Goal: Information Seeking & Learning: Learn about a topic

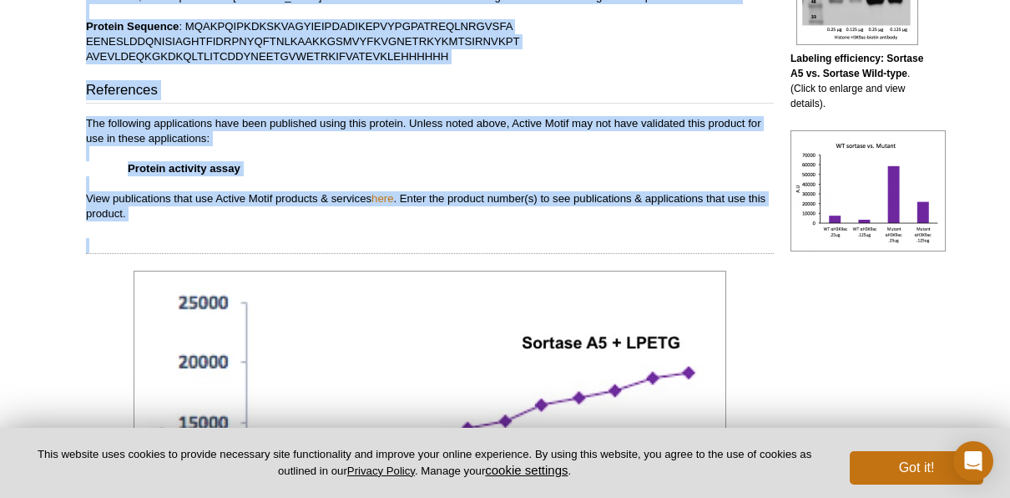
scroll to position [895, 0]
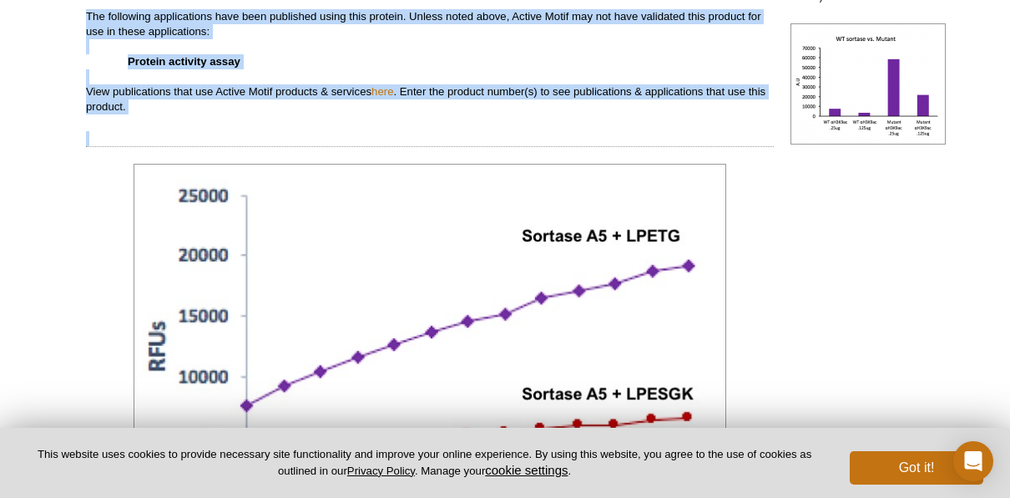
drag, startPoint x: 84, startPoint y: 176, endPoint x: 228, endPoint y: 119, distance: 154.7
click at [228, 119] on div "Feedback Print Recombinant Sortase A5 protein 商品コード: 13100 Format: 50 µg ¥101,7…" at bounding box center [426, 73] width 696 height 1673
copy div "Contents A representative Technical Data Sheet (TDS) is provided here. Please r…"
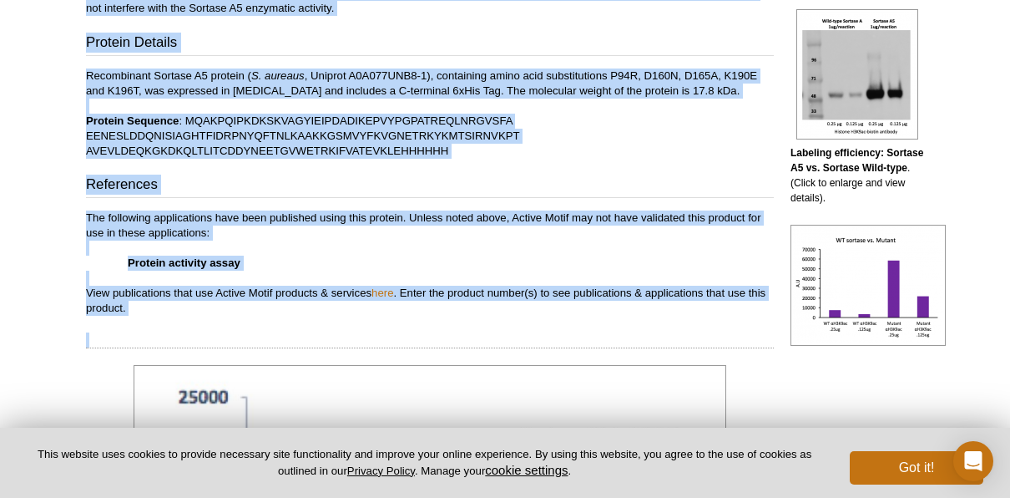
scroll to position [687, 0]
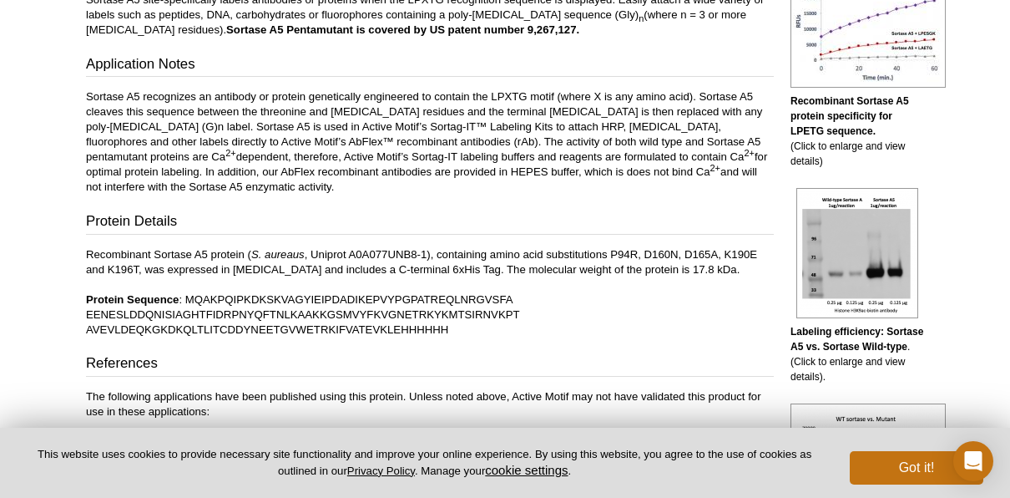
scroll to position [518, 0]
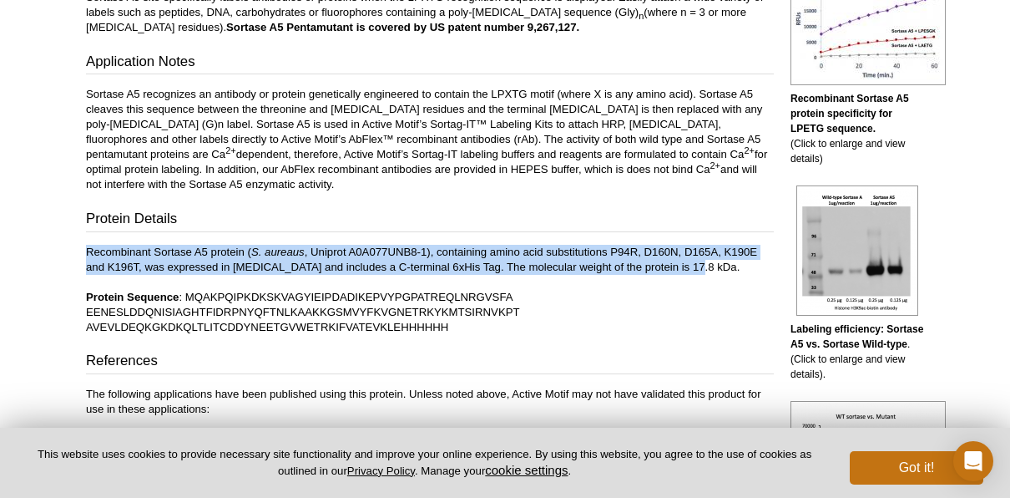
drag, startPoint x: 681, startPoint y: 268, endPoint x: 64, endPoint y: 250, distance: 617.1
copy p "Recombinant Sortase A5 protein ( S. aureaus , Uniprot A0A077UNB8-1), containing…"
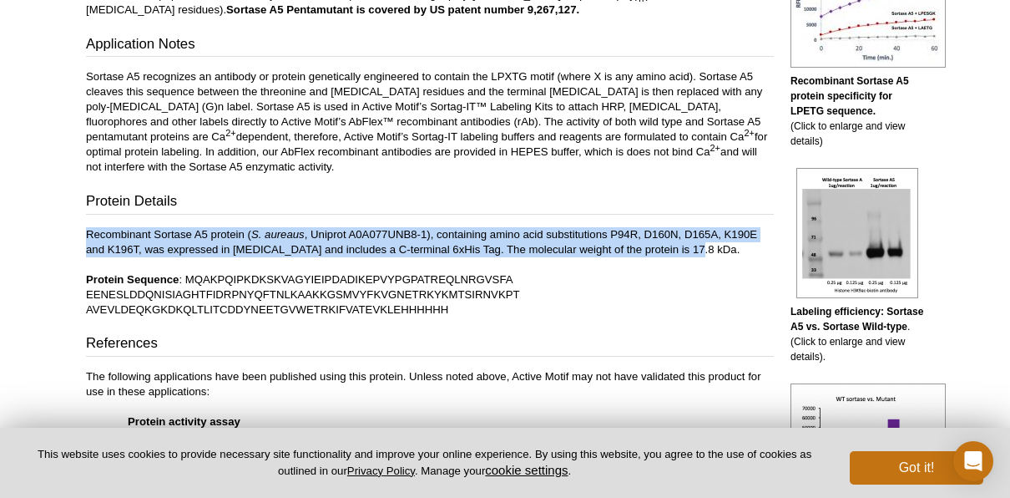
scroll to position [536, 0]
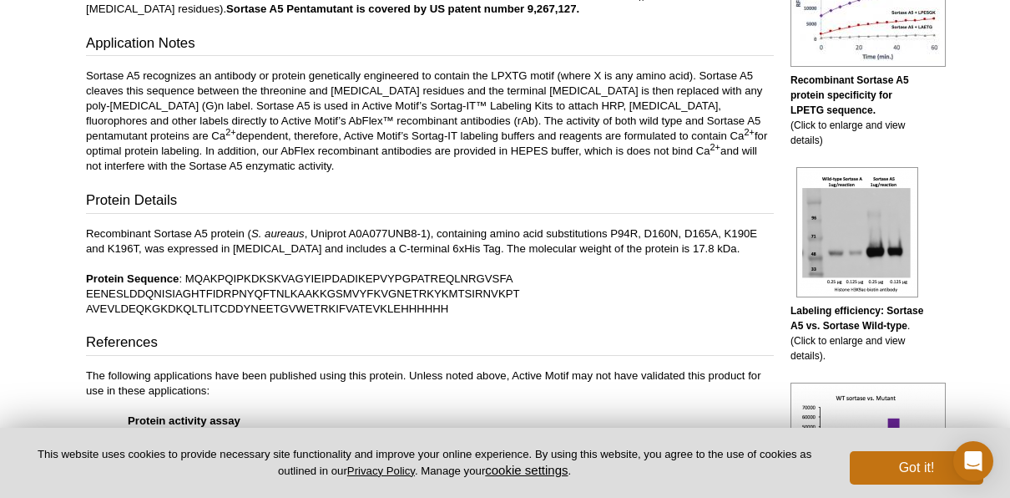
click at [164, 265] on p "Recombinant Sortase A5 protein ( S. aureaus , Uniprot A0A077UNB8-1), containing…" at bounding box center [430, 271] width 688 height 90
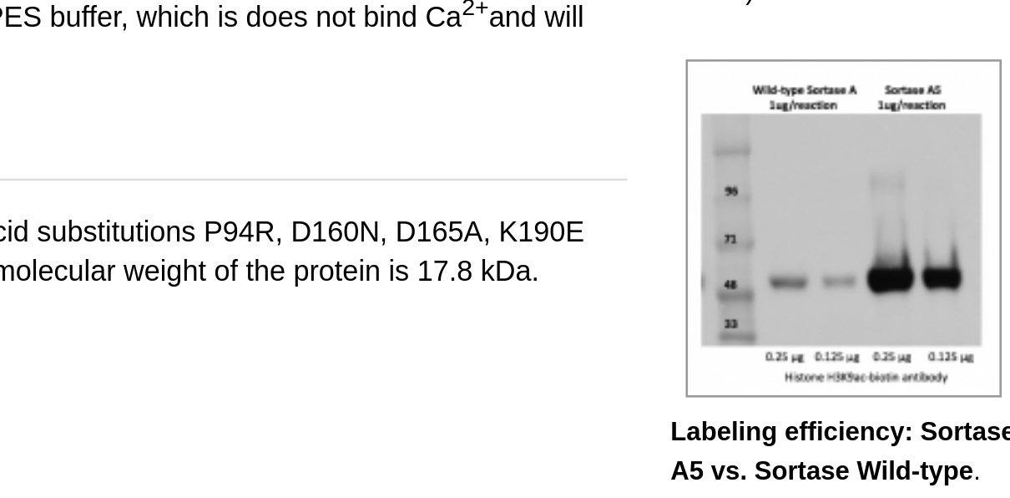
scroll to position [659, 0]
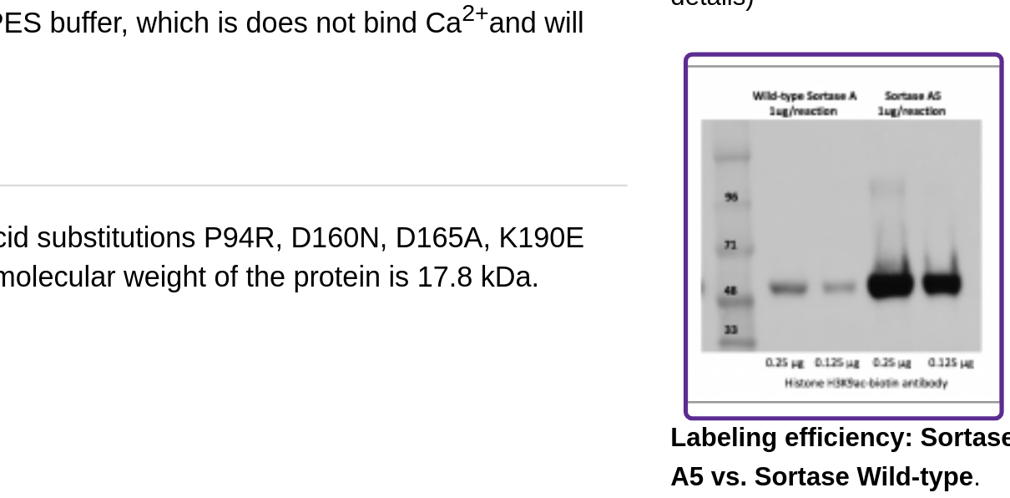
click at [851, 76] on img at bounding box center [857, 108] width 122 height 130
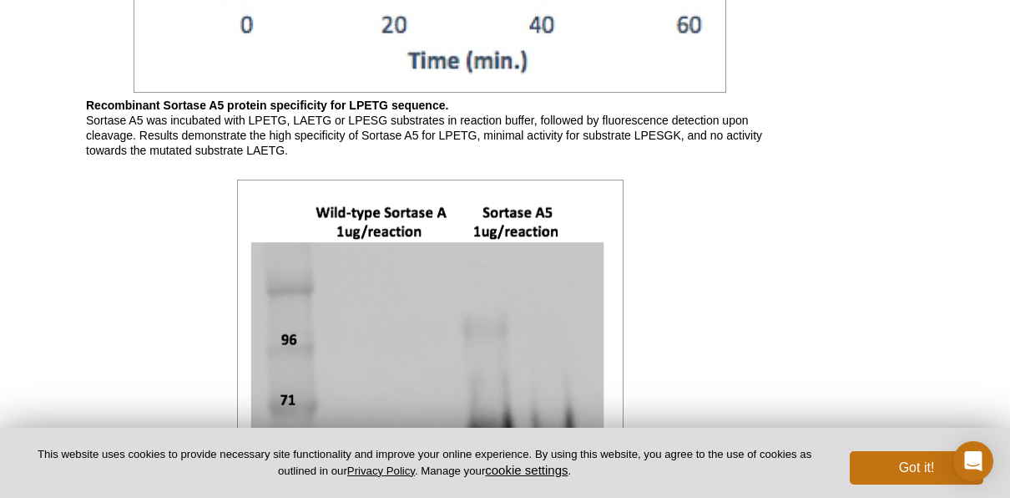
scroll to position [1392, 0]
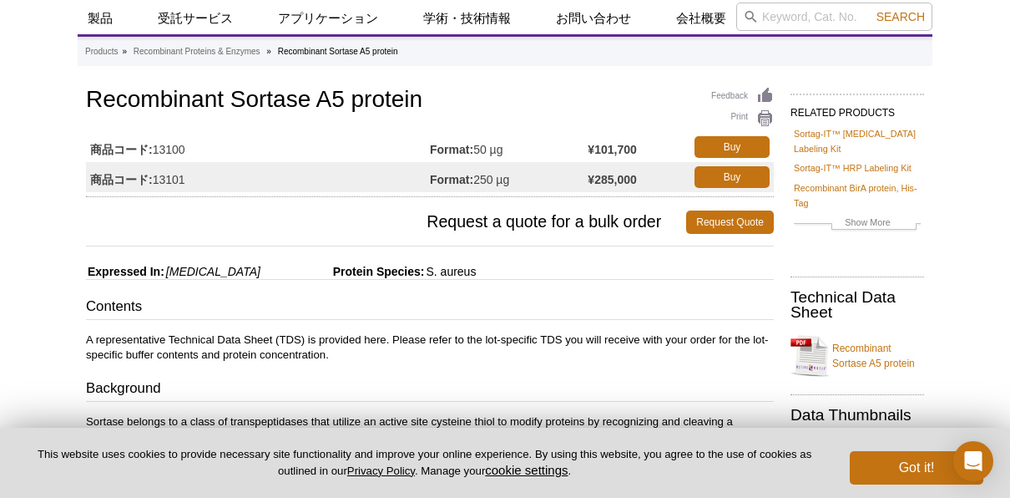
scroll to position [88, 0]
